Goal: Find specific page/section: Find specific page/section

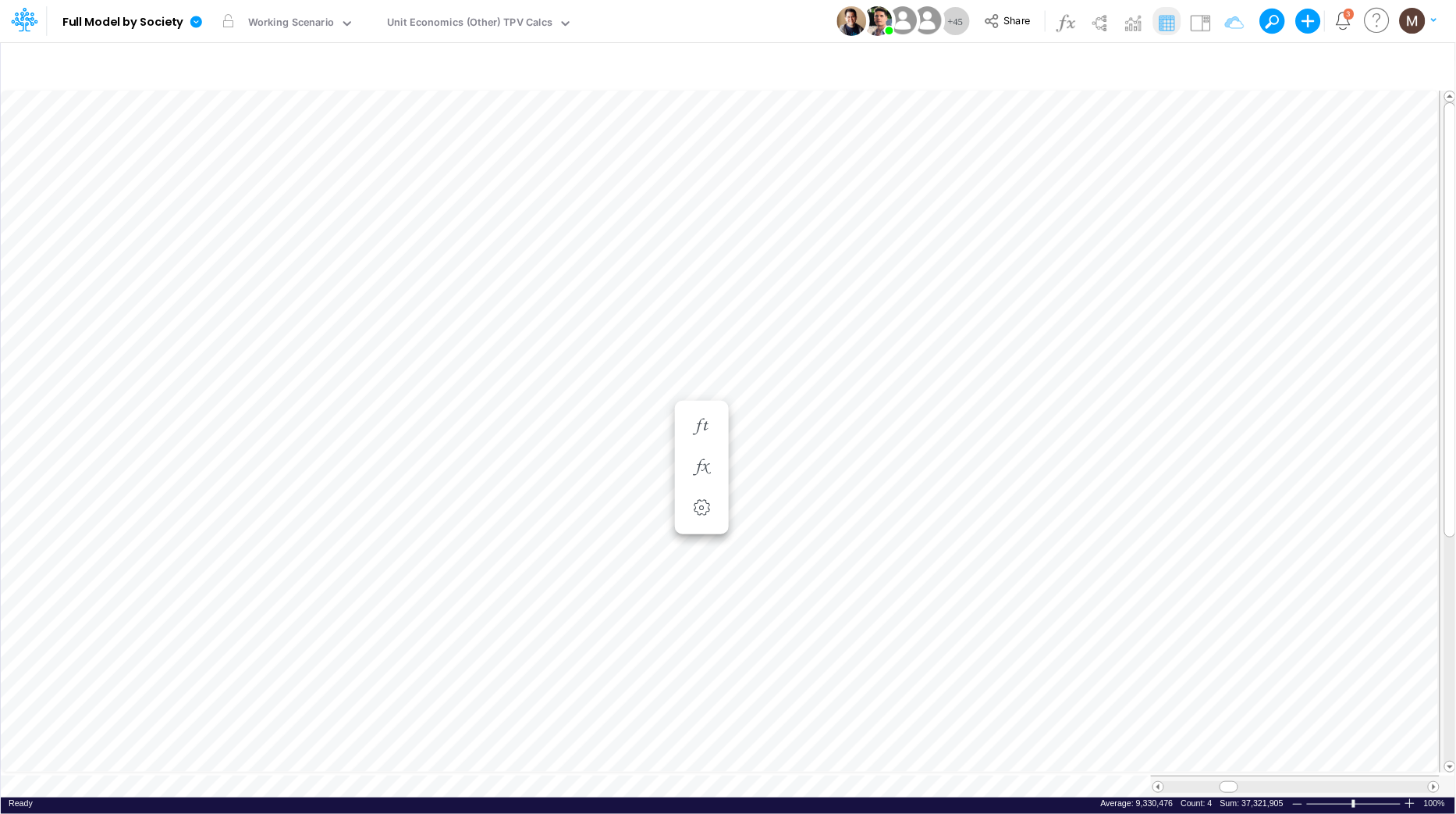
scroll to position [0, 1]
click at [512, 23] on div "Unit Economics (Other) TPV Calcs" at bounding box center [469, 24] width 165 height 18
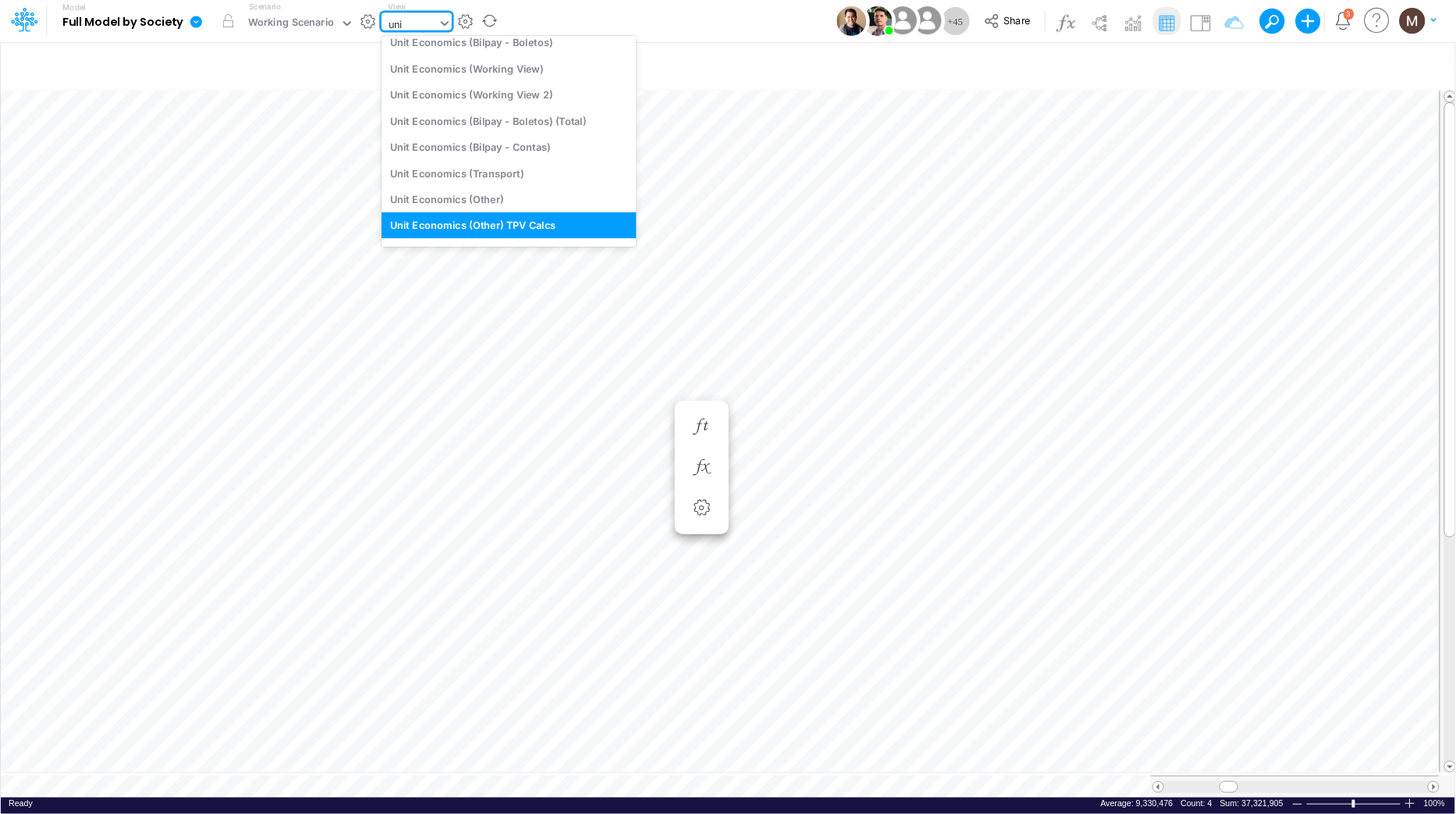
scroll to position [97, 0]
type input "unit econ"
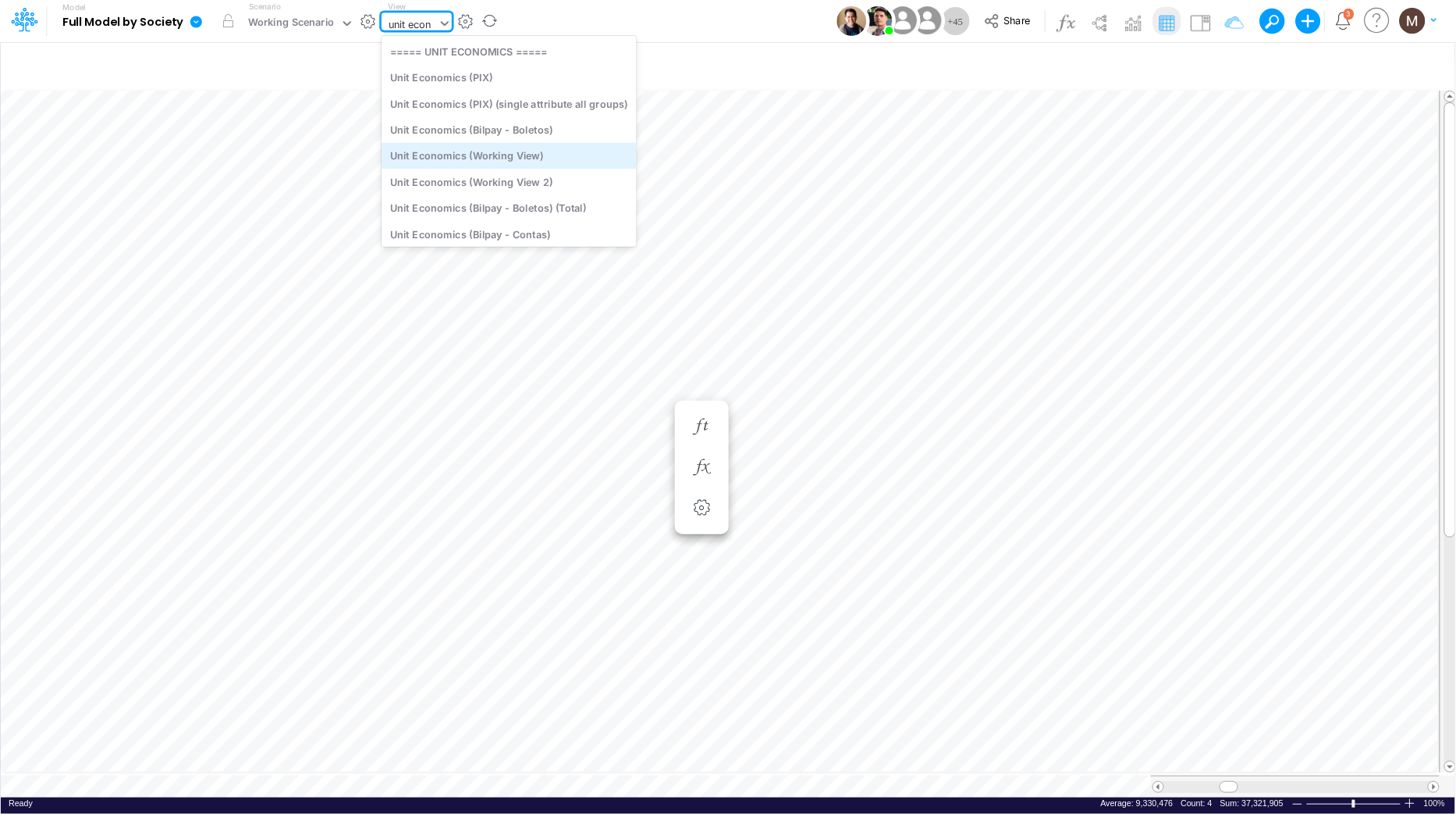
click at [509, 161] on div "Unit Economics (Working View)" at bounding box center [509, 156] width 256 height 26
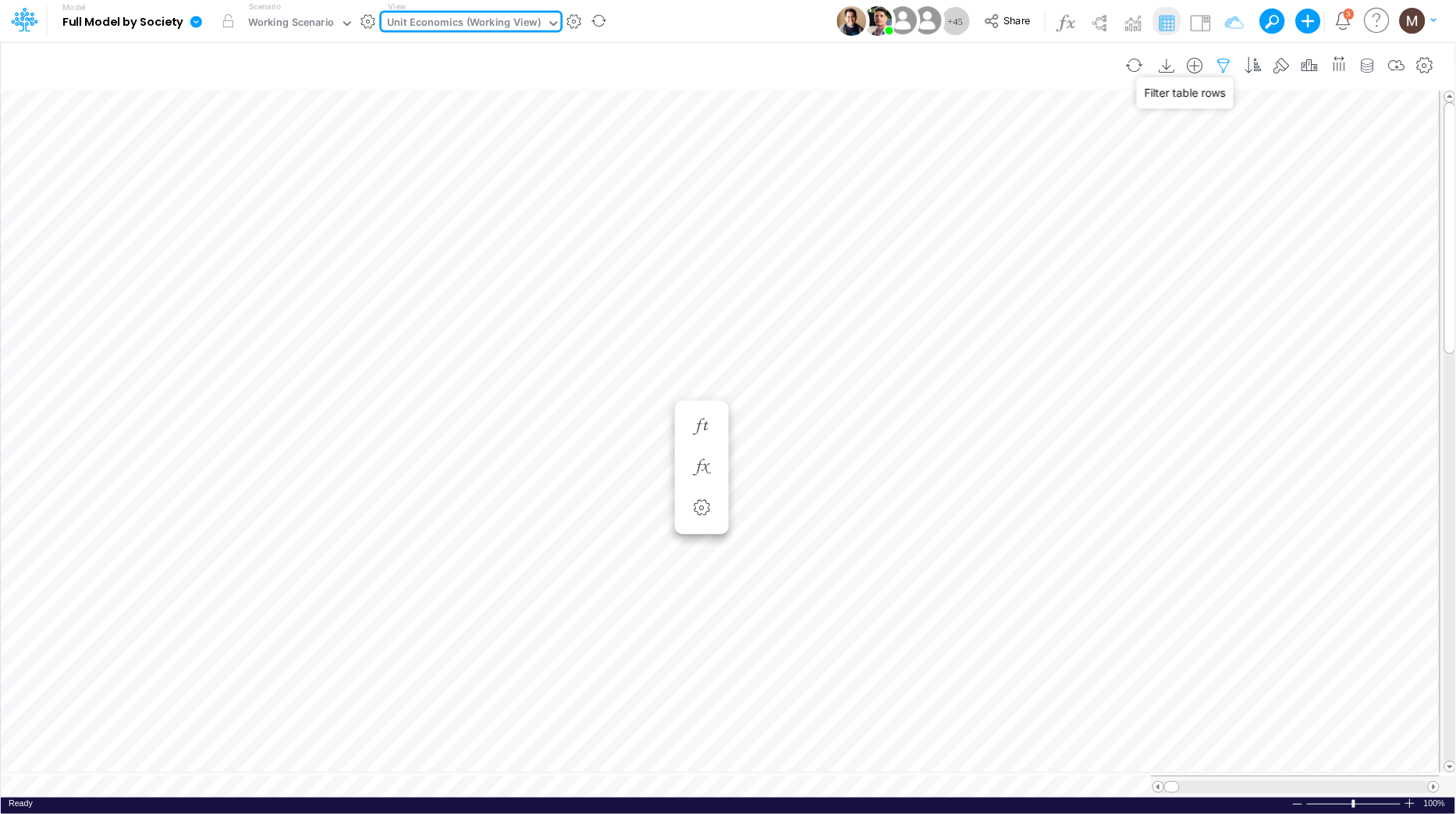
click at [1226, 67] on icon "button" at bounding box center [1224, 66] width 24 height 16
select select "contains"
select select "tableSearchOR"
select select "contains"
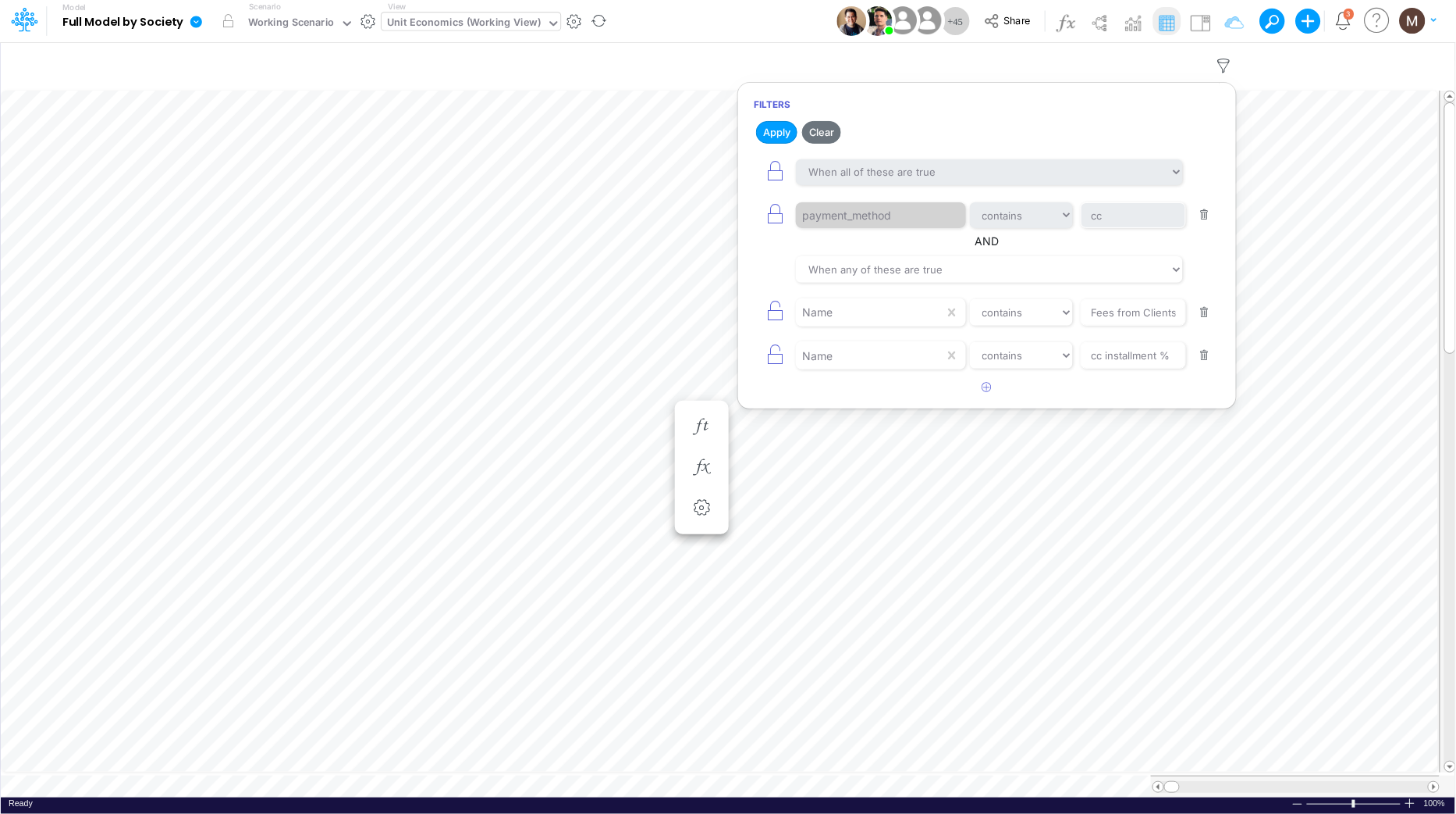
click at [1208, 353] on button "button" at bounding box center [1204, 355] width 31 height 21
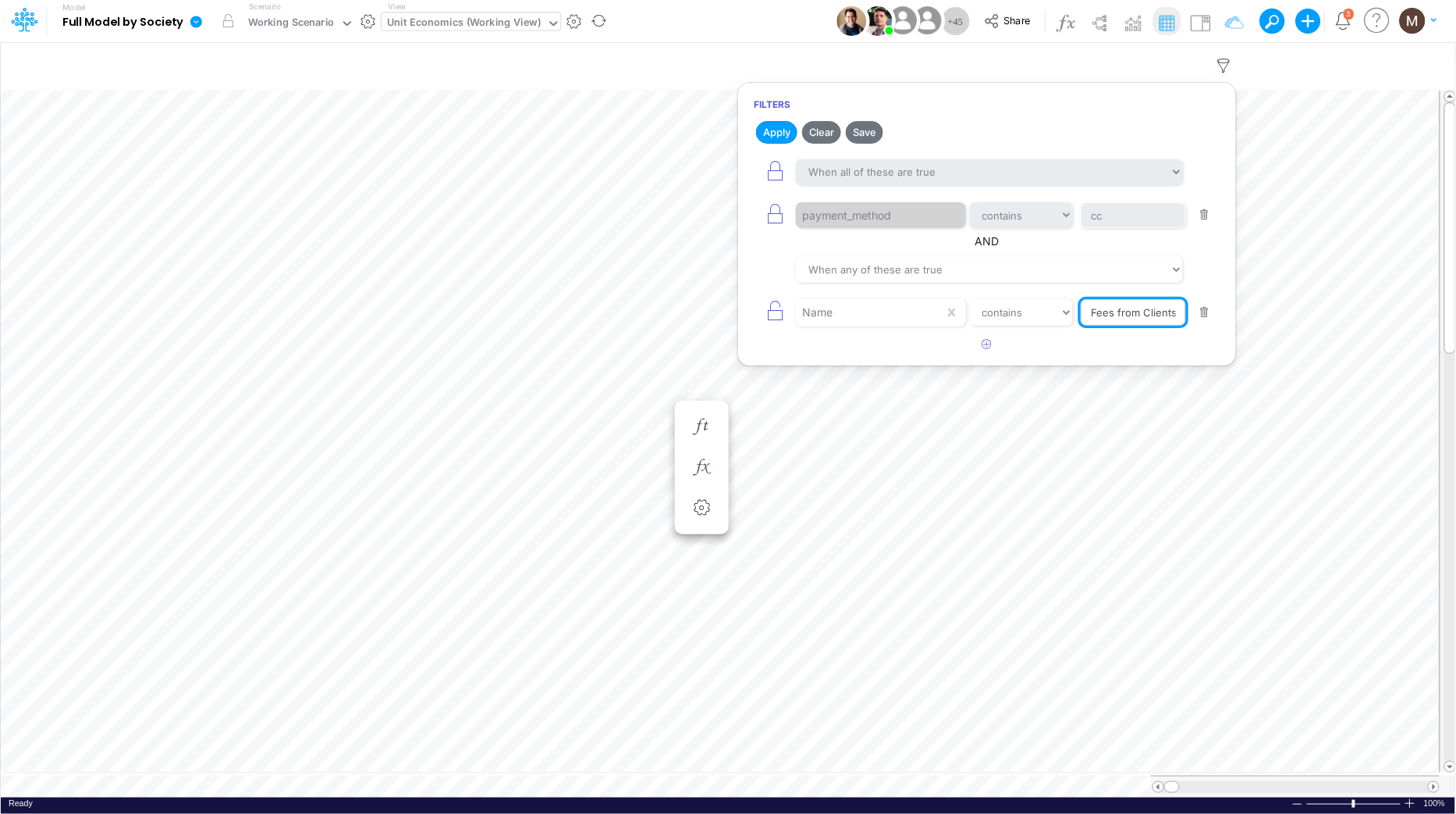
click at [1147, 314] on input "Fees from Clients %" at bounding box center [1134, 311] width 105 height 27
type input "Processing Cost %"
click at [788, 129] on button "Apply" at bounding box center [777, 132] width 42 height 23
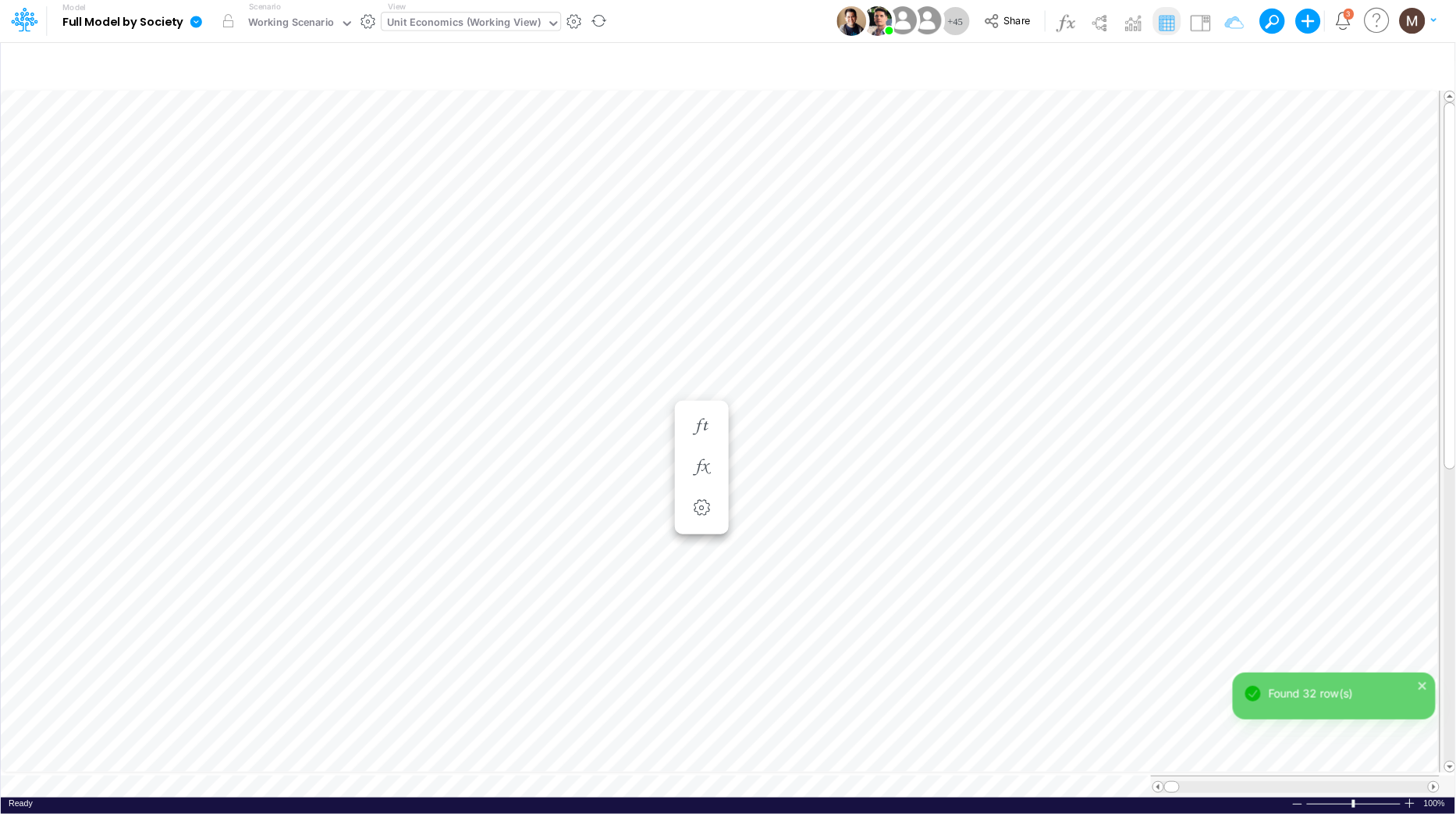
scroll to position [0, 1]
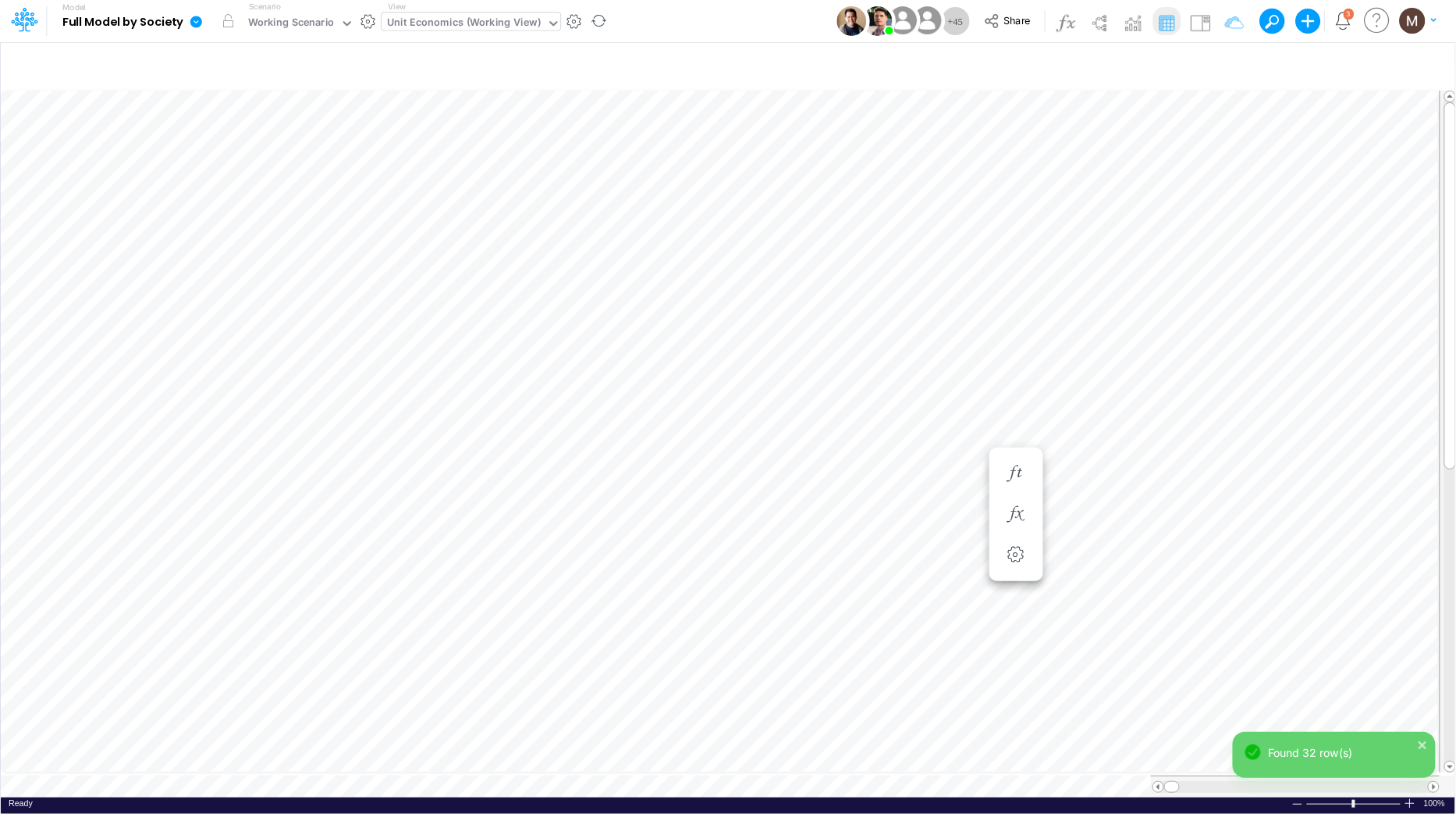
scroll to position [0, 1]
click at [1217, 68] on icon "button" at bounding box center [1224, 66] width 24 height 16
select select "contains"
select select "tableSearchOR"
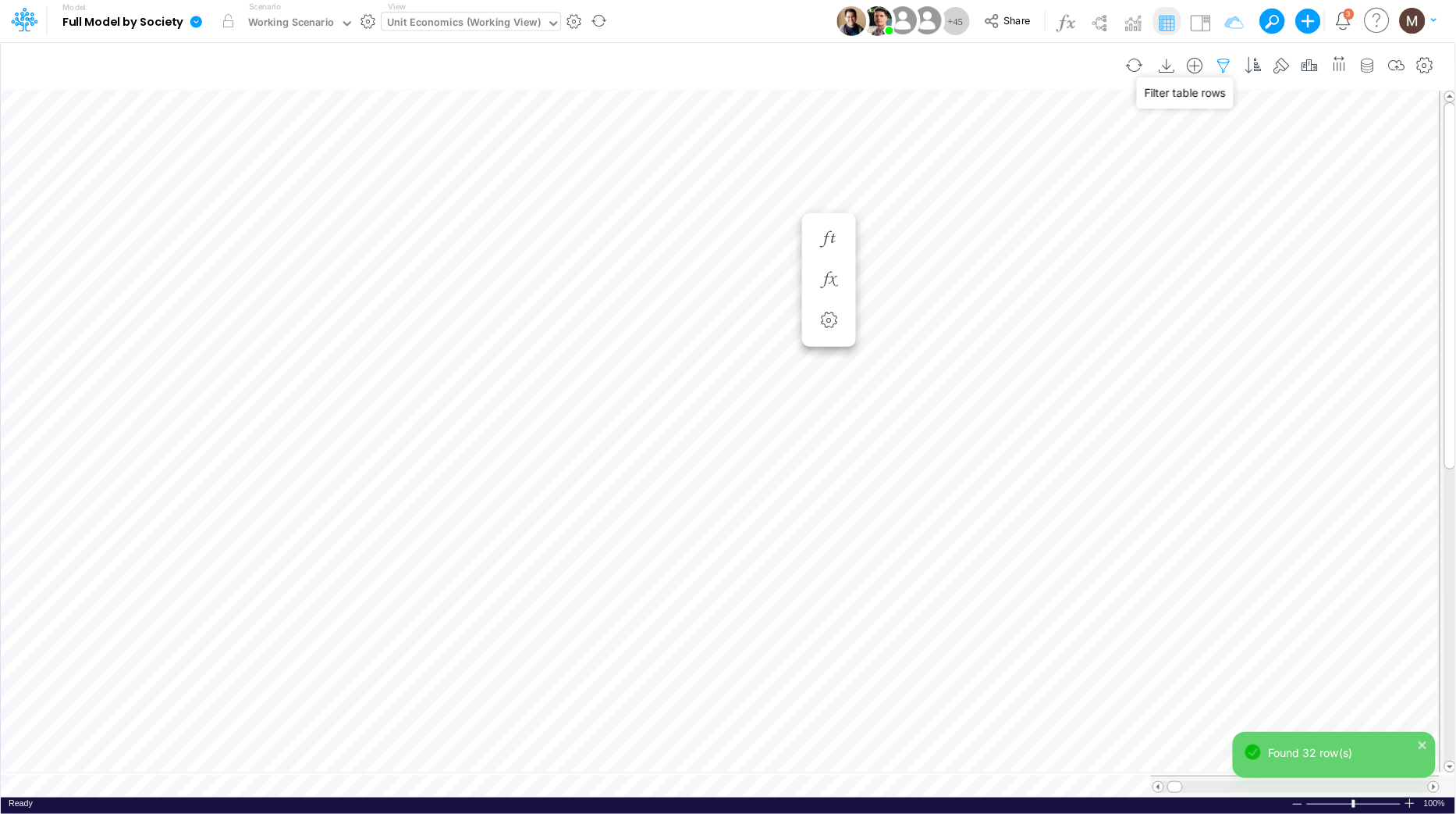
select select "contains"
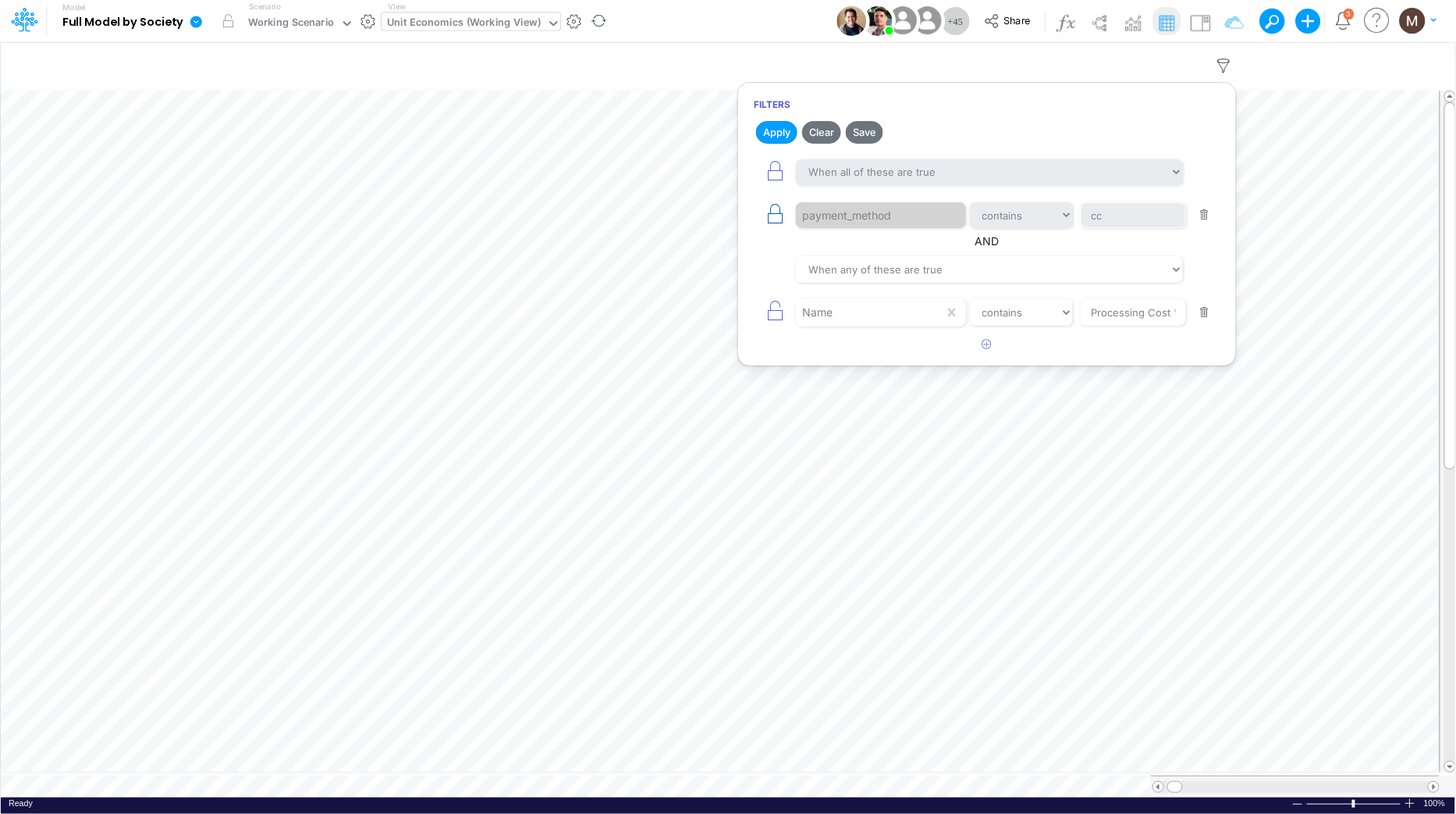
click at [777, 214] on icon "button" at bounding box center [775, 214] width 22 height 22
select select "contains"
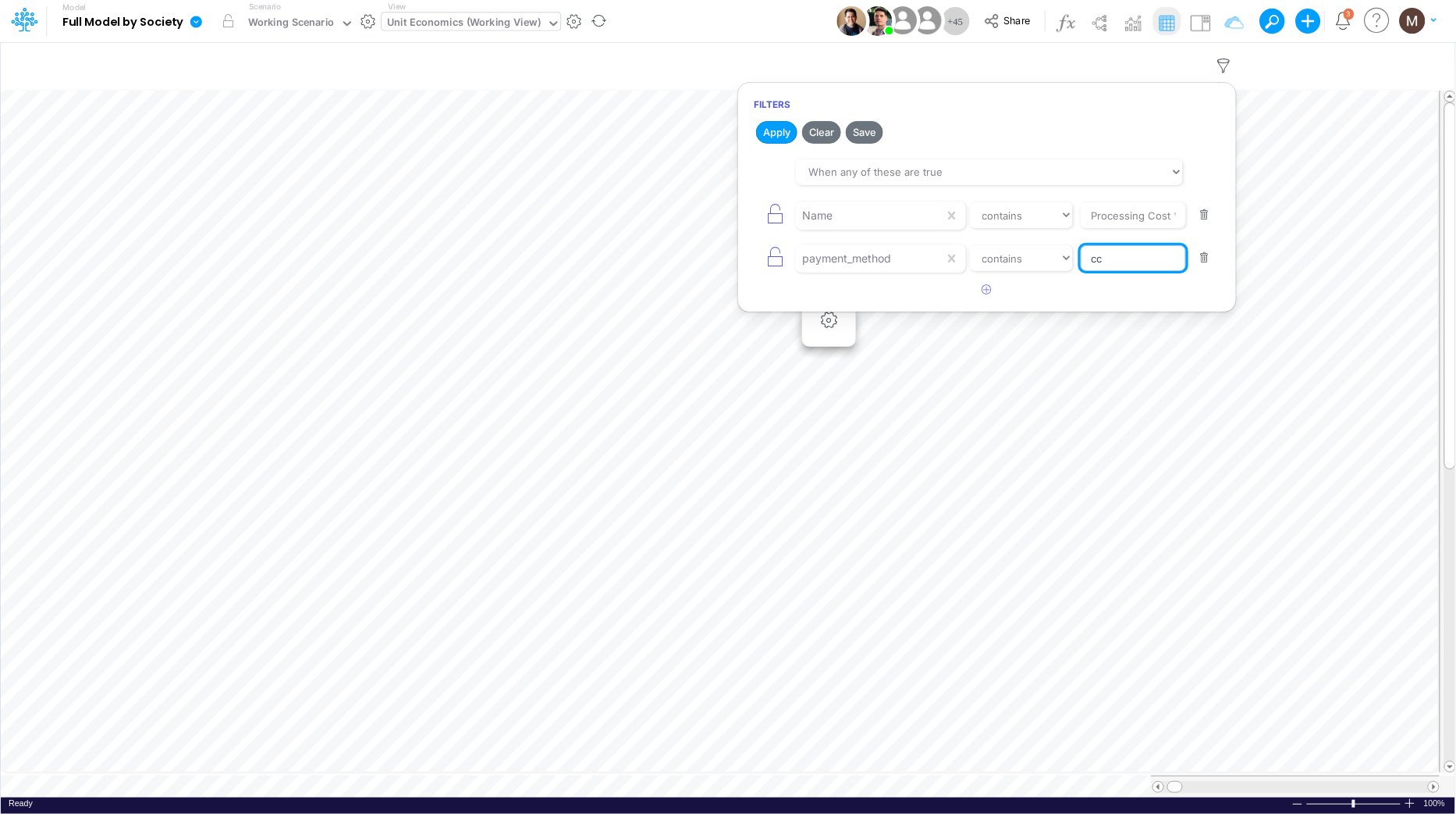
click at [1130, 264] on input "cc" at bounding box center [1134, 258] width 105 height 27
type input "CC RP"
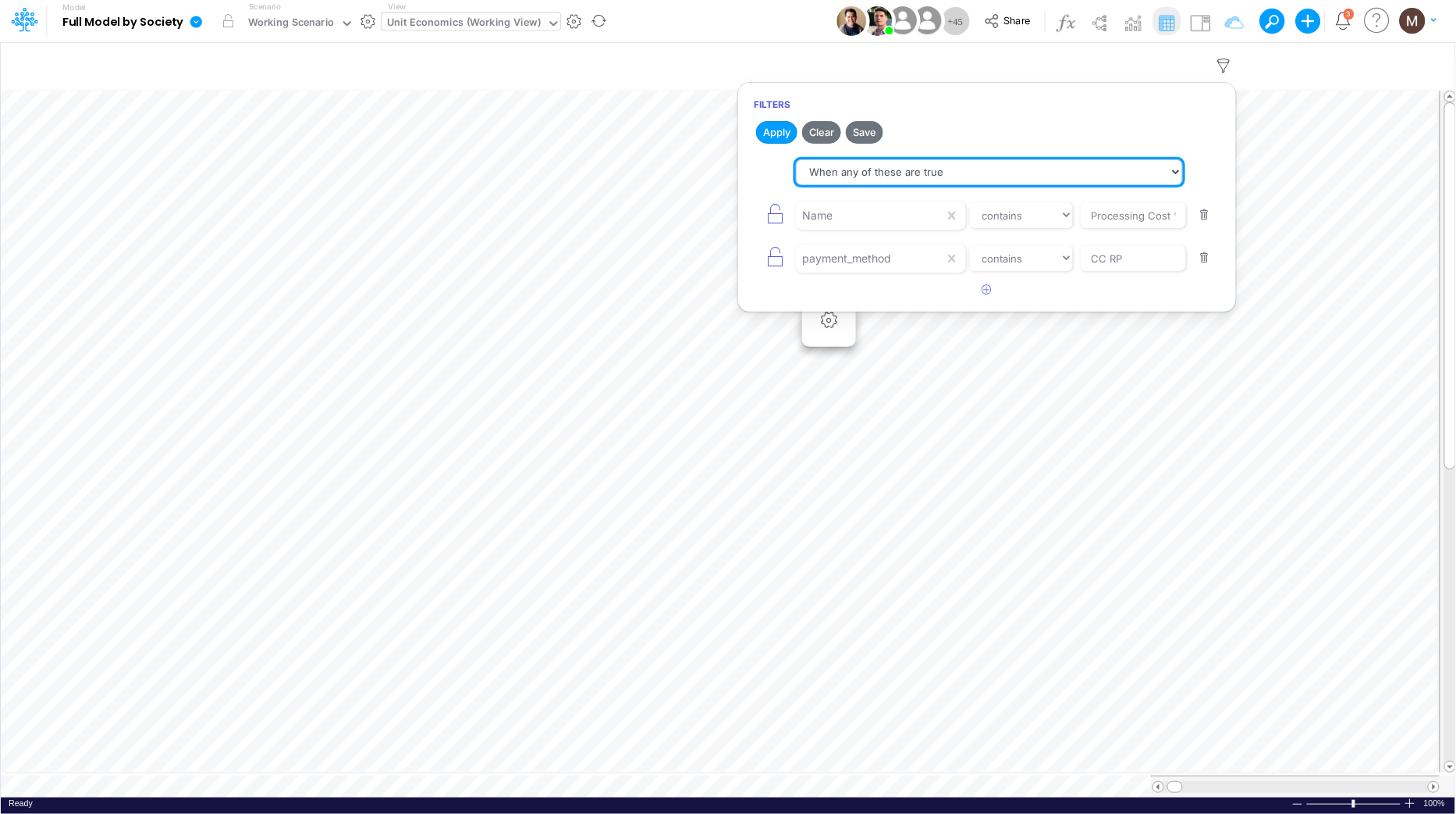
click at [867, 179] on select "When all of these are true When any of these are true" at bounding box center [989, 172] width 387 height 27
select select "tableSearchAND"
click at [796, 159] on select "When all of these are true When any of these are true" at bounding box center [989, 172] width 387 height 27
click at [779, 134] on button "Apply" at bounding box center [777, 132] width 42 height 23
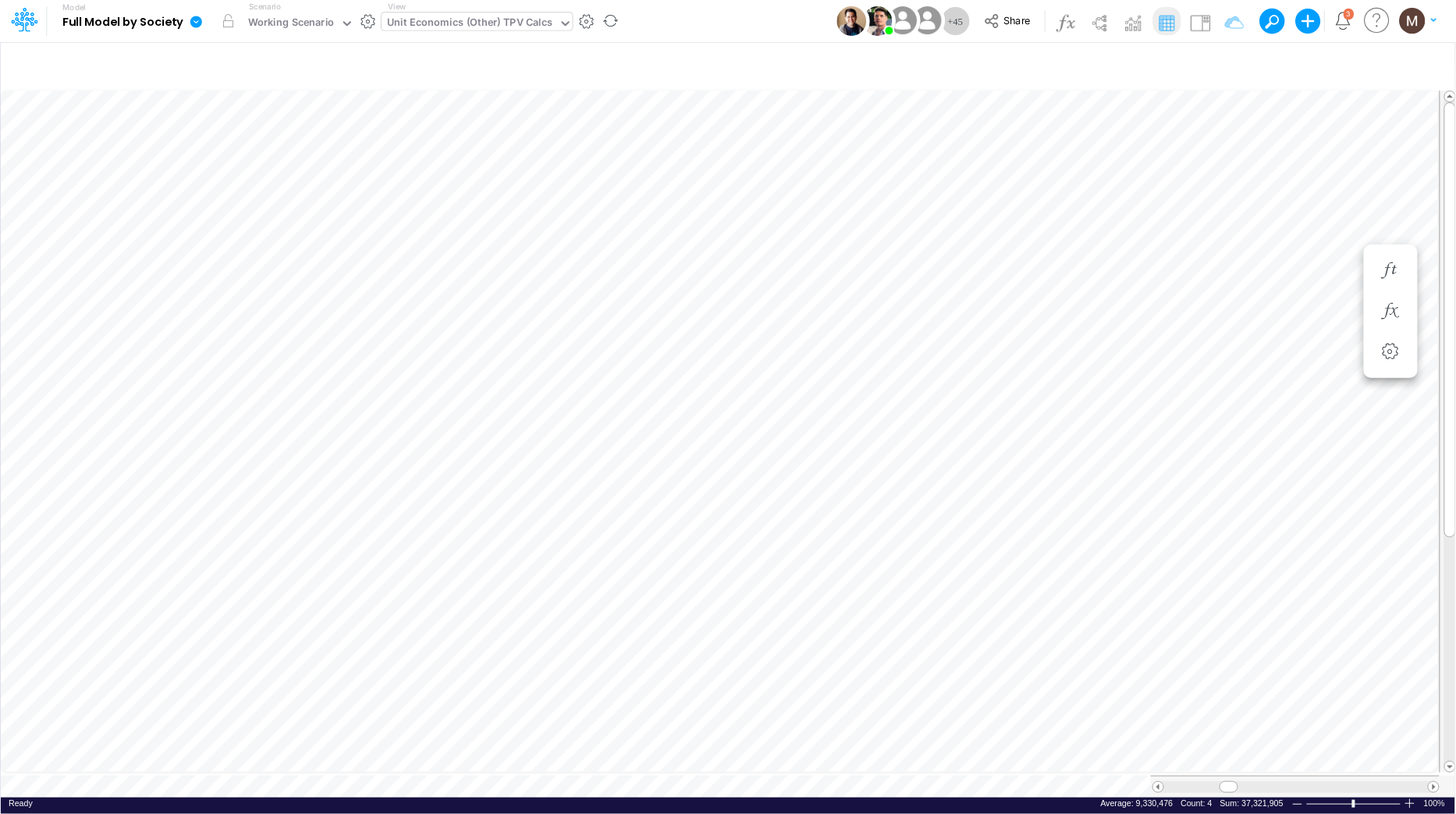
scroll to position [0, 1]
